Goal: Task Accomplishment & Management: Use online tool/utility

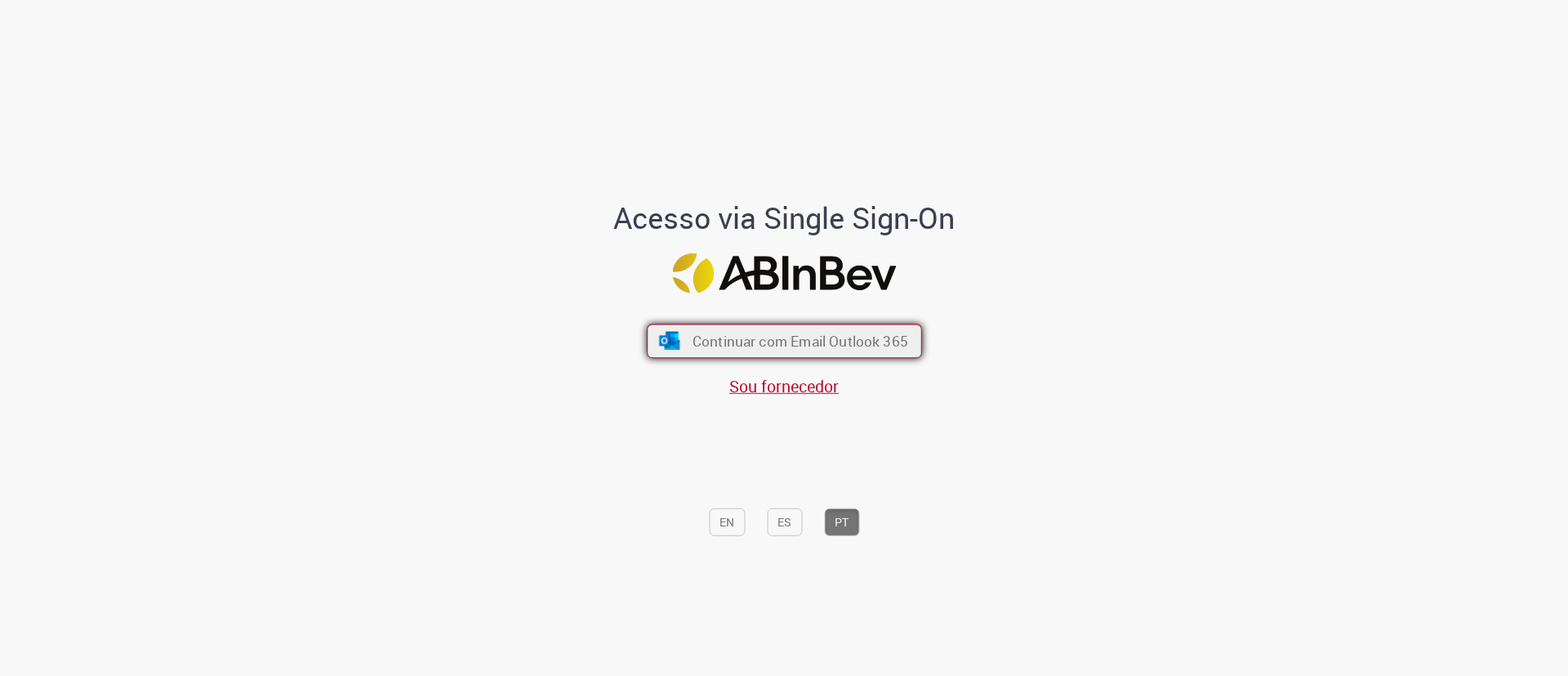
click at [821, 343] on span "Continuar com Email Outlook 365" at bounding box center [800, 341] width 216 height 19
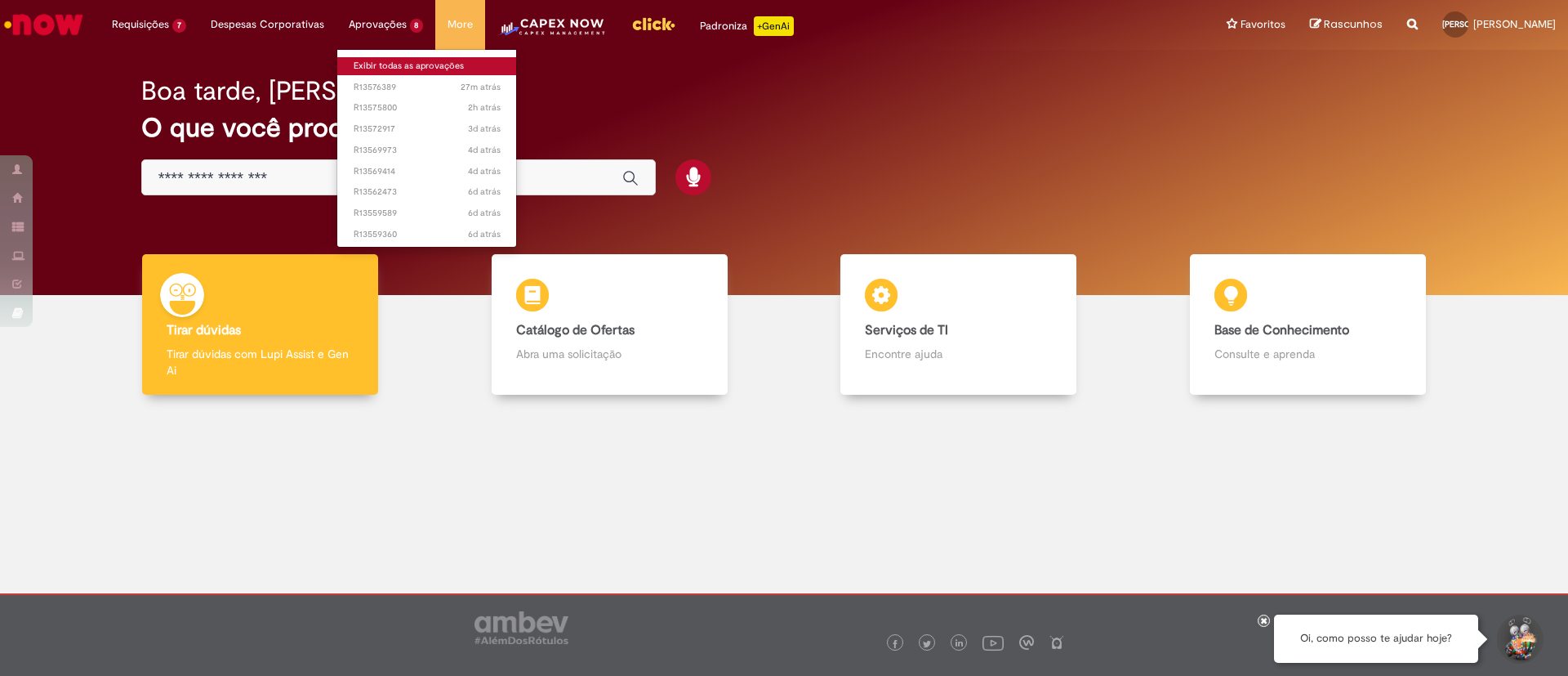
click at [378, 59] on link "Exibir todas as aprovações" at bounding box center [427, 66] width 180 height 18
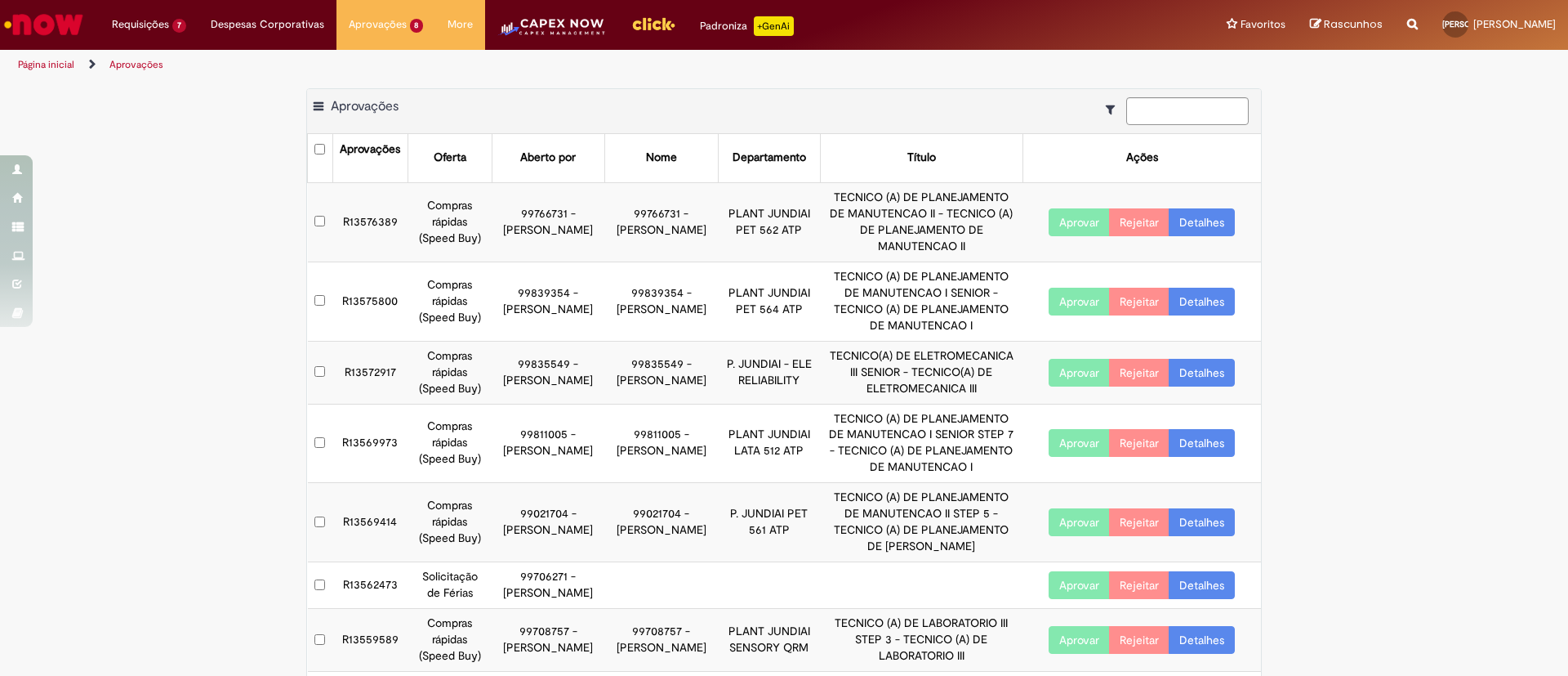
click at [1055, 288] on button "Aprovar" at bounding box center [1079, 302] width 61 height 28
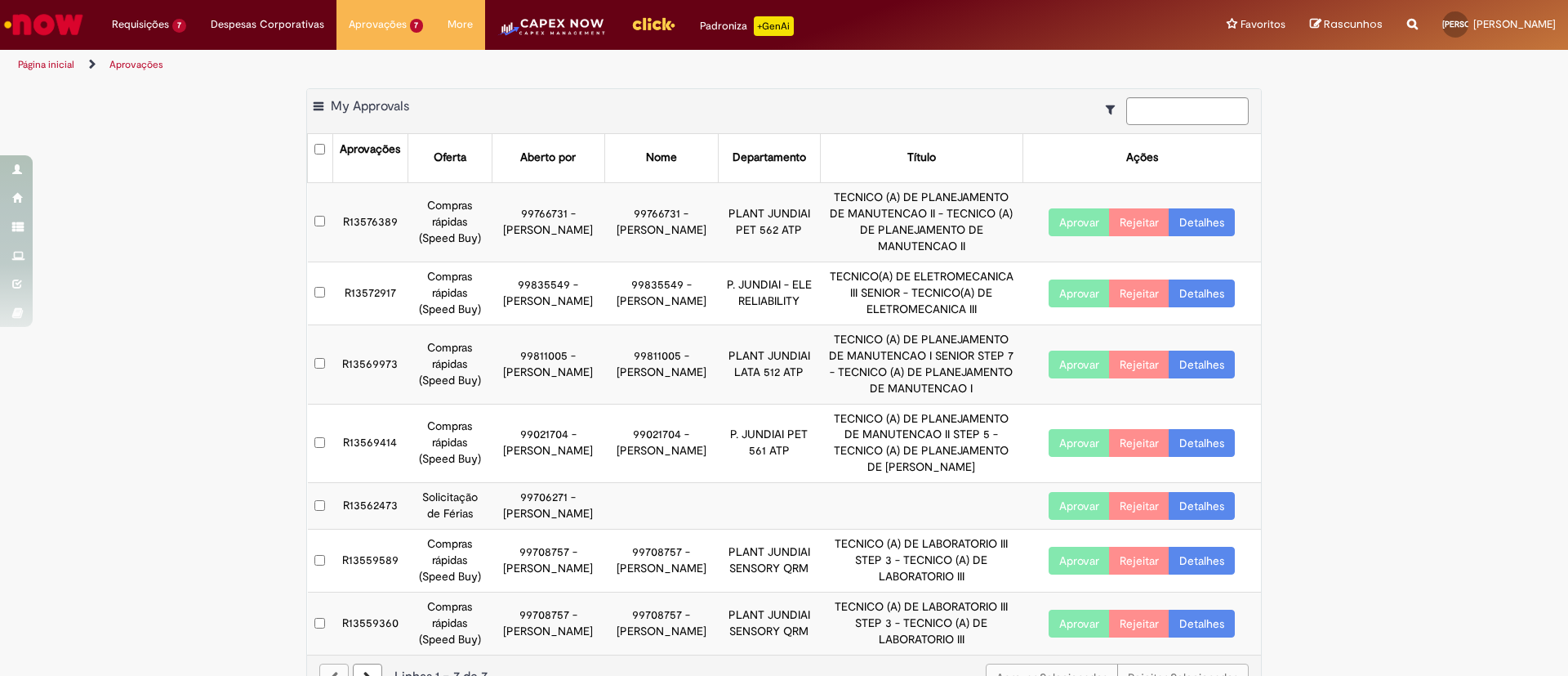
click at [332, 427] on td "R13569414" at bounding box center [369, 444] width 75 height 79
click at [308, 428] on td at bounding box center [321, 444] width 26 height 79
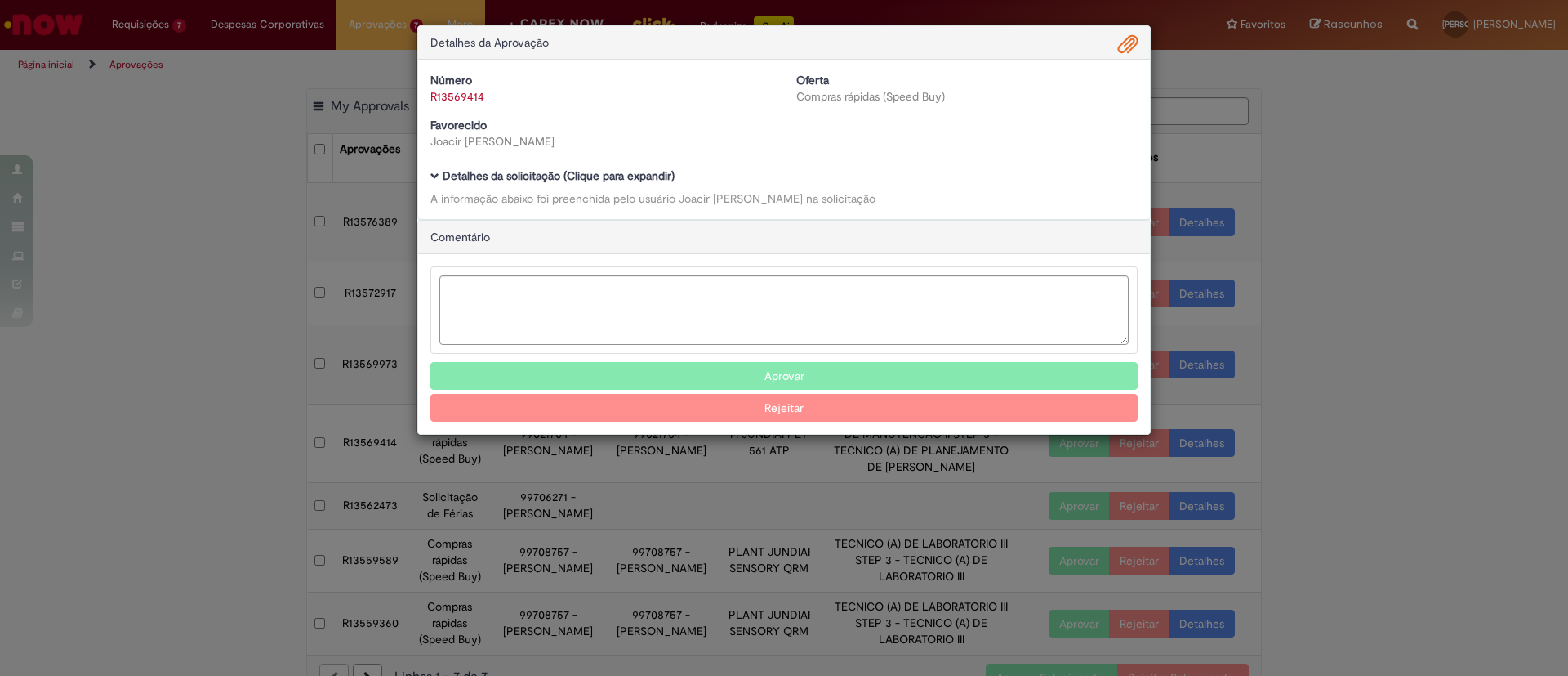
click at [887, 378] on button "Aprovar" at bounding box center [784, 376] width 708 height 28
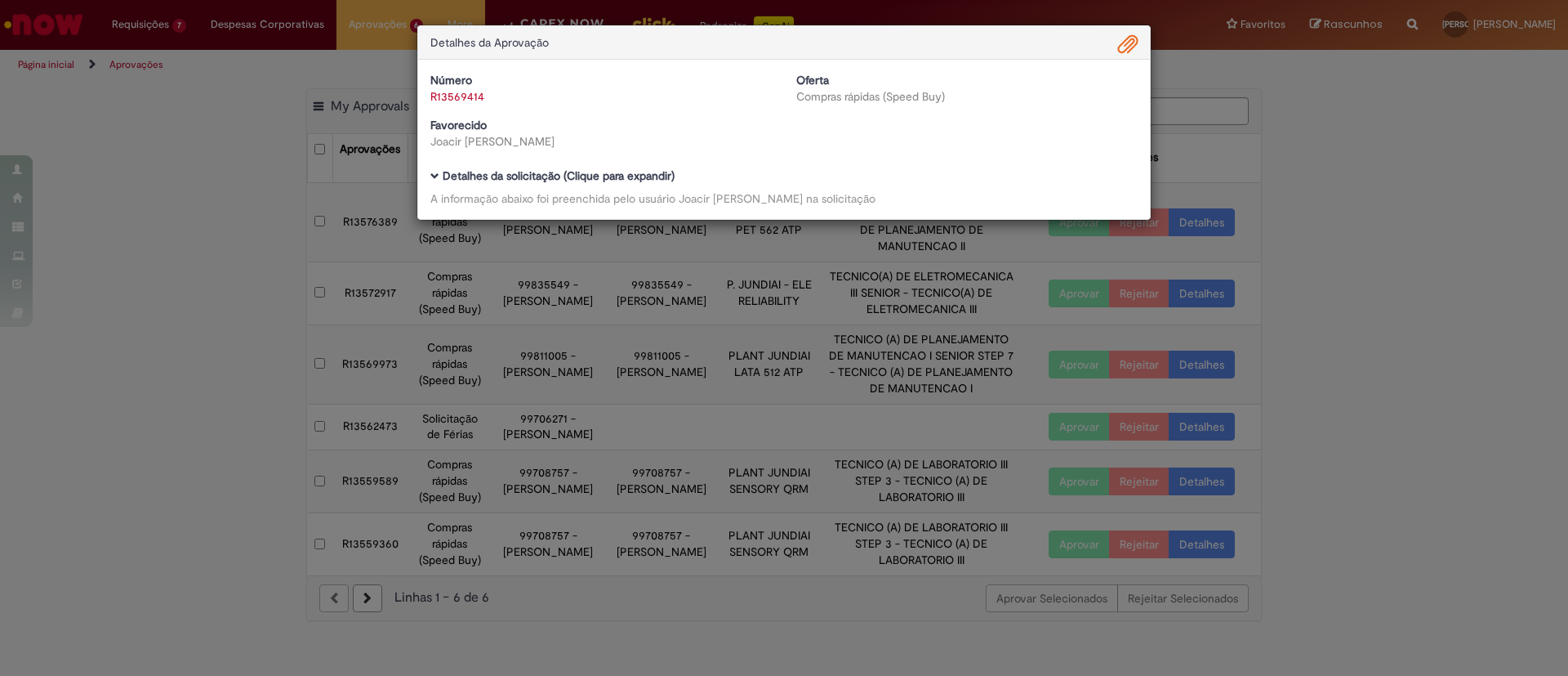
click at [227, 202] on div "Detalhes da Aprovação Número R13569414 Oferta Compras rápidas (Speed Buy) Favor…" at bounding box center [784, 338] width 1568 height 676
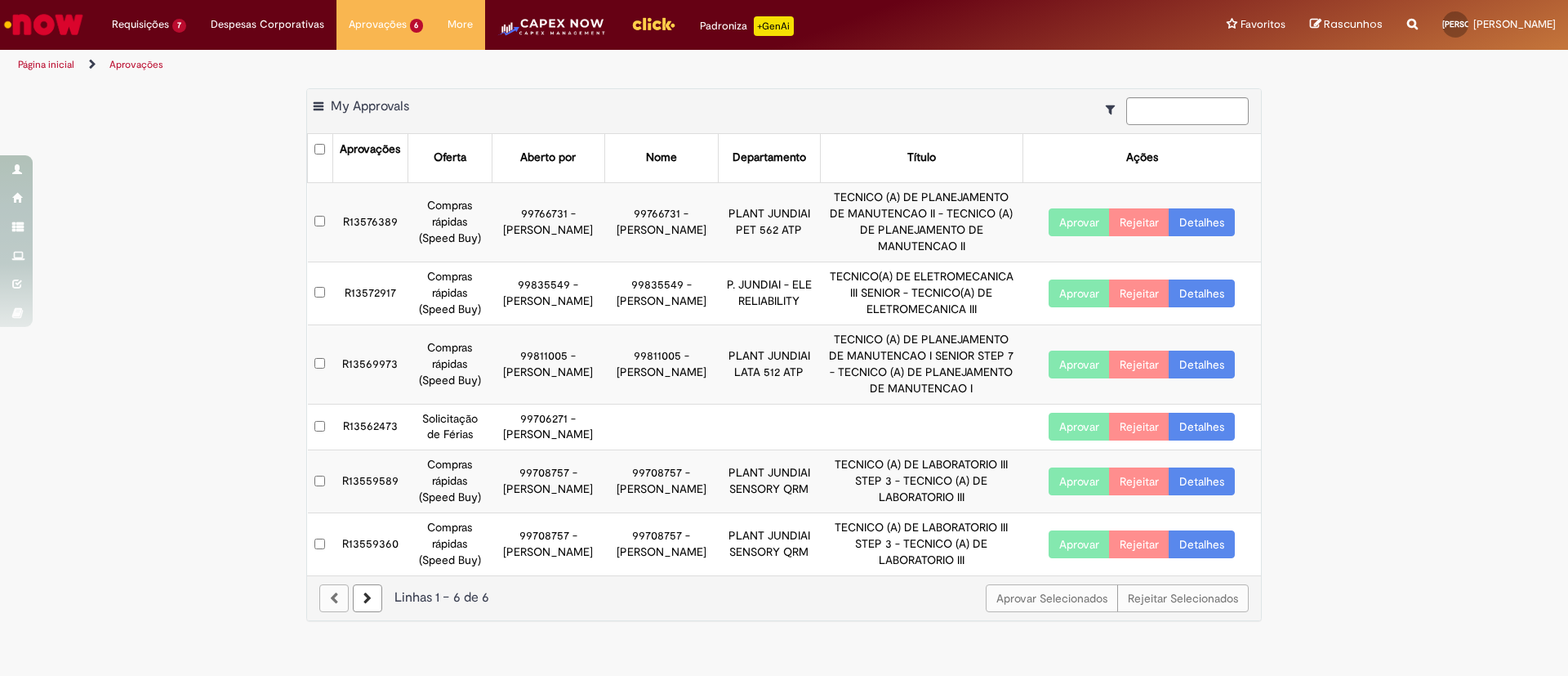
click at [1208, 209] on link "Detalhes" at bounding box center [1202, 223] width 66 height 28
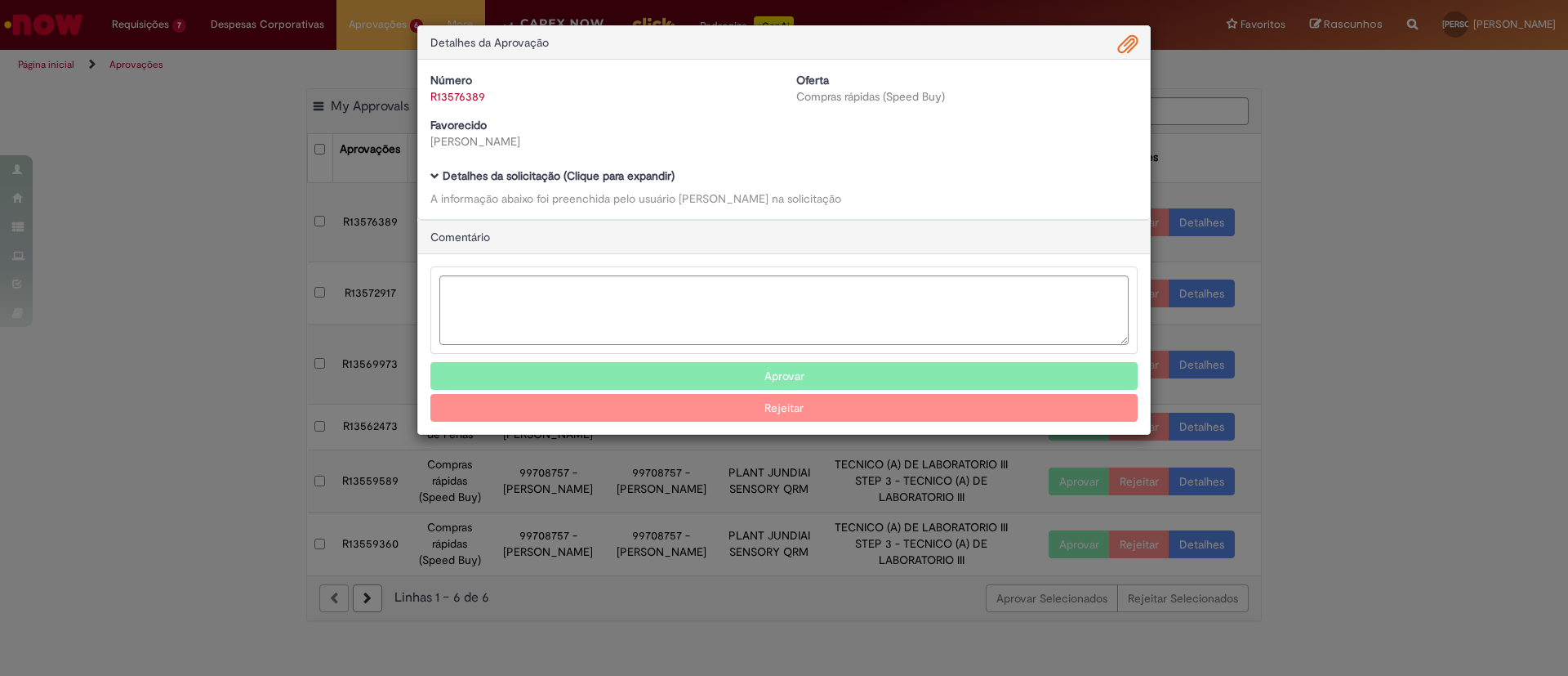
click at [458, 176] on b "Detalhes da solicitação (Clique para expandir)" at bounding box center [559, 176] width 232 height 15
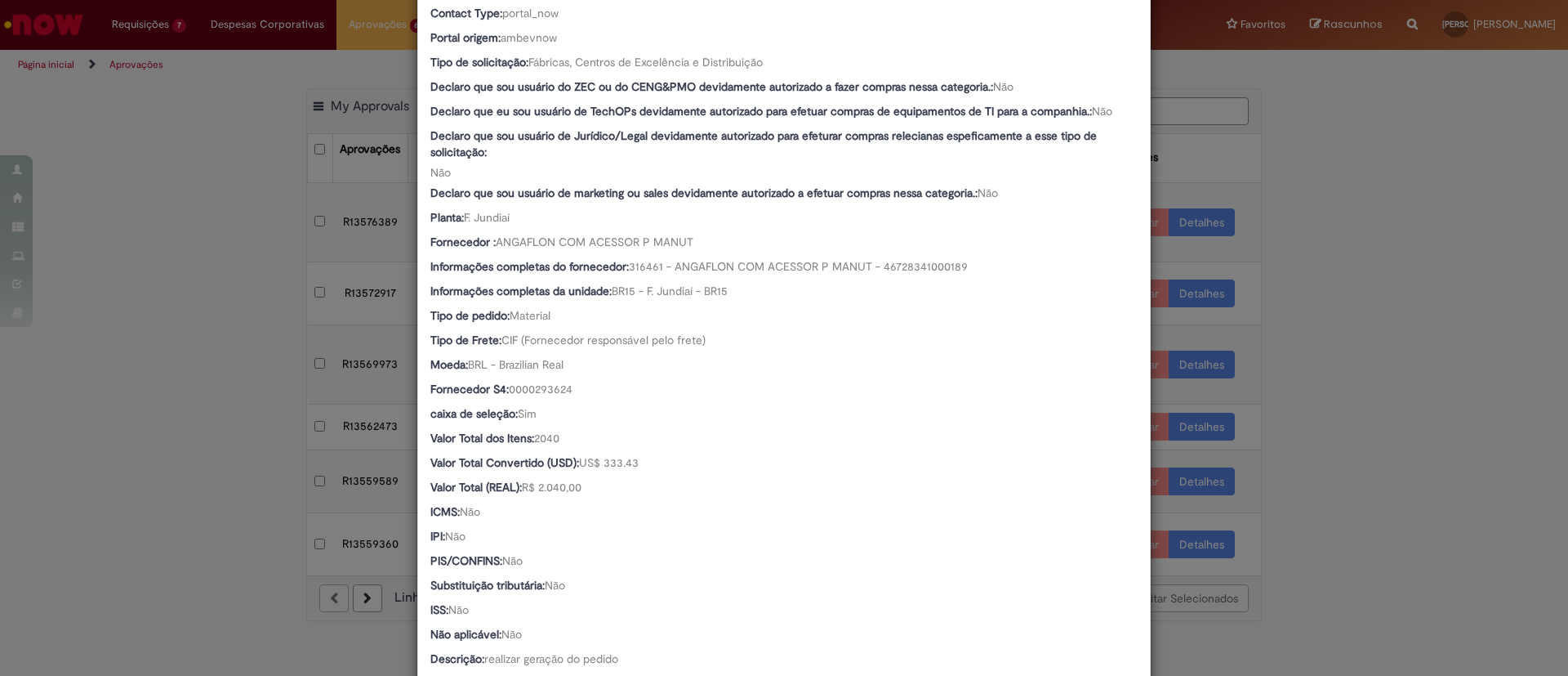
scroll to position [613, 0]
